Goal: Contribute content: Add original content to the website for others to see

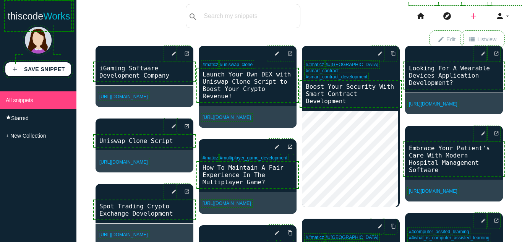
click at [468, 14] on icon "add" at bounding box center [472, 16] width 9 height 24
click at [491, 32] on link "link Link" at bounding box center [489, 32] width 53 height 19
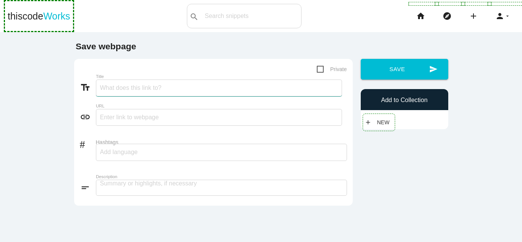
click at [143, 86] on input "Title" at bounding box center [219, 87] width 246 height 17
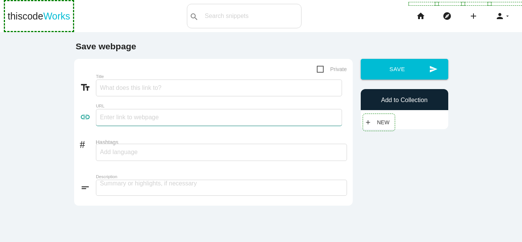
click at [129, 117] on input "text" at bounding box center [219, 117] width 246 height 17
paste input "qyn43dntw5 N@vya_1823 carolinemax0195@gmail.com carolinemax Caroline@0195 Smart…"
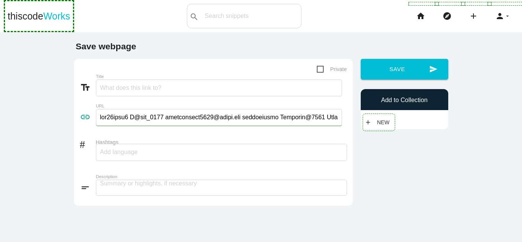
click at [227, 115] on input "text" at bounding box center [219, 117] width 246 height 17
paste input "https://maticz.com/blockchain-game-development"
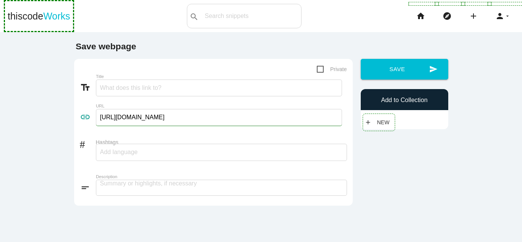
type input "https://maticz.com/blockchain-game-development"
click at [164, 189] on textarea at bounding box center [221, 187] width 251 height 16
paste textarea "Blockchain Game Development Company Blockchain game development is revolutioniz…"
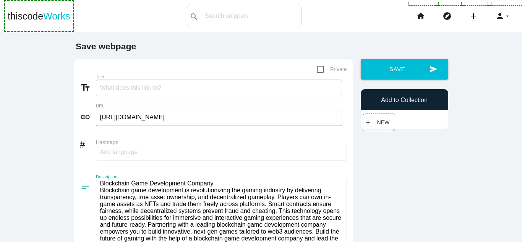
scroll to position [1, 0]
drag, startPoint x: 212, startPoint y: 182, endPoint x: 68, endPoint y: 181, distance: 144.0
click at [70, 181] on div "Private text_fields Title link URL https://maticz.com/blockchain-game-developme…" at bounding box center [213, 167] width 286 height 216
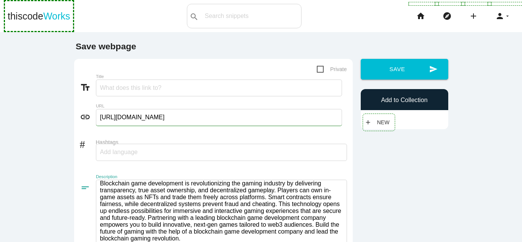
type textarea "Blockchain game development is revolutionizing the gaming industry by deliverin…"
paste input "Blockchain Game Development Company"
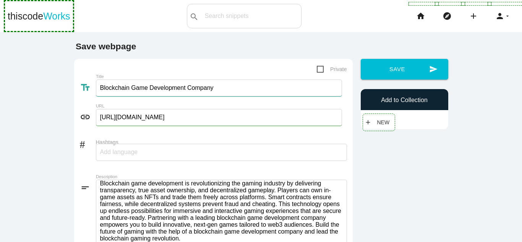
click at [158, 87] on input "Blockchain Game Development Company" at bounding box center [219, 87] width 246 height 17
type input "Blockchain Game Development Company | Maticz"
click at [183, 152] on div at bounding box center [221, 152] width 251 height 17
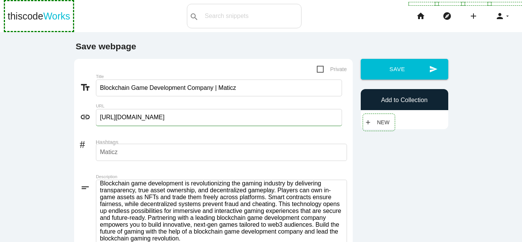
click at [155, 157] on div "Maticz" at bounding box center [221, 152] width 251 height 17
type input "Maticz,"
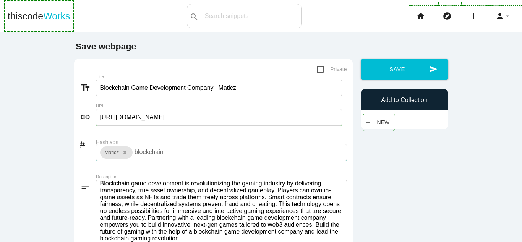
type input "blockchain"
type input "game"
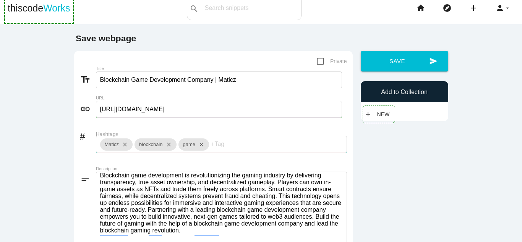
scroll to position [0, 0]
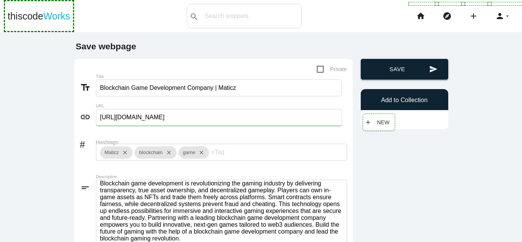
click at [431, 62] on icon "send" at bounding box center [433, 69] width 8 height 21
